Goal: Register for event/course

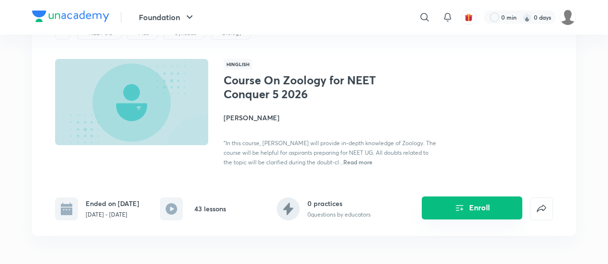
scroll to position [45, 0]
click at [483, 192] on div "Enroll" at bounding box center [472, 200] width 162 height 38
click at [478, 214] on button "Enroll" at bounding box center [472, 207] width 101 height 23
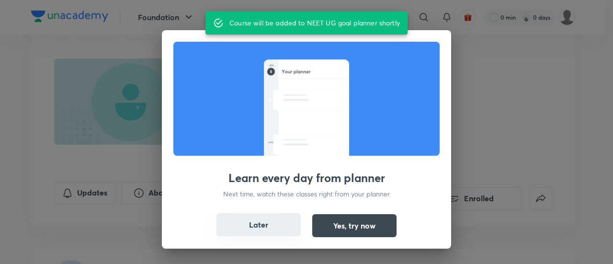
click at [262, 226] on button "Later" at bounding box center [258, 224] width 84 height 23
